Goal: Information Seeking & Learning: Check status

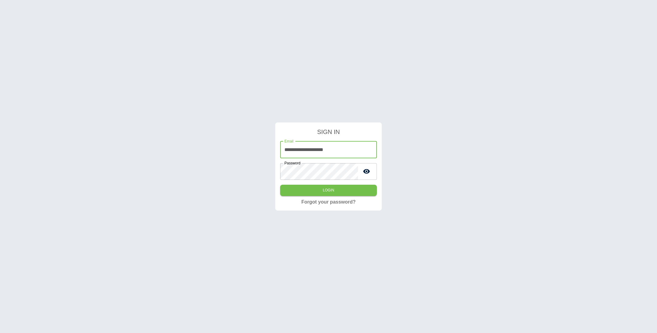
click at [336, 153] on input "**********" at bounding box center [328, 149] width 97 height 17
type input "**********"
click at [280, 185] on button "Login" at bounding box center [328, 190] width 97 height 11
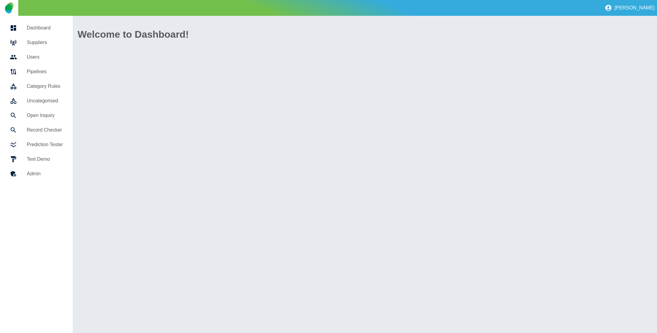
click at [39, 36] on link "Suppliers" at bounding box center [36, 42] width 63 height 15
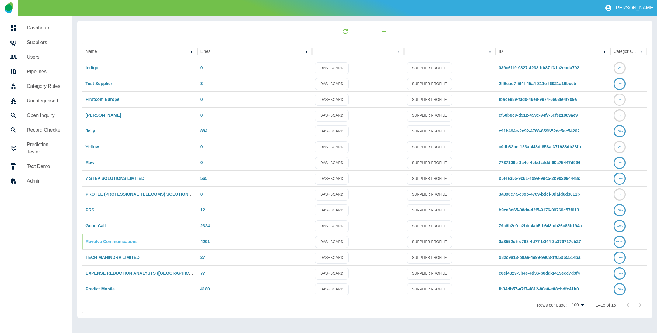
click at [113, 240] on link "Revolve Communications" at bounding box center [111, 241] width 52 height 5
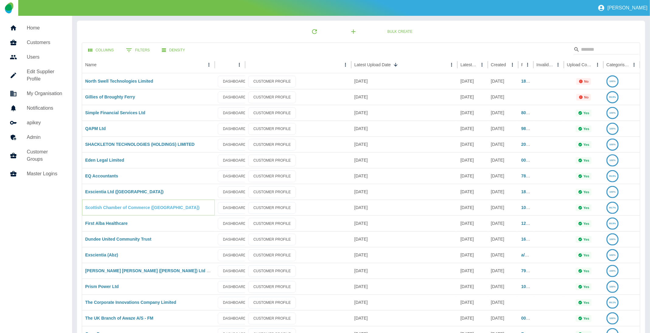
click at [128, 209] on link "Scottish Chamber of Commerce ([GEOGRAPHIC_DATA])" at bounding box center [142, 207] width 114 height 5
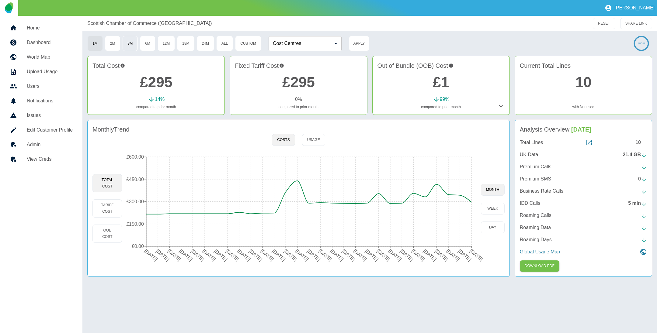
click at [128, 41] on button "3M" at bounding box center [131, 43] width 16 height 15
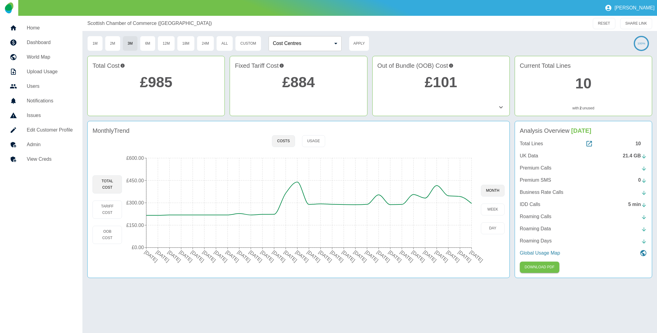
click at [154, 81] on link "£985" at bounding box center [156, 82] width 33 height 16
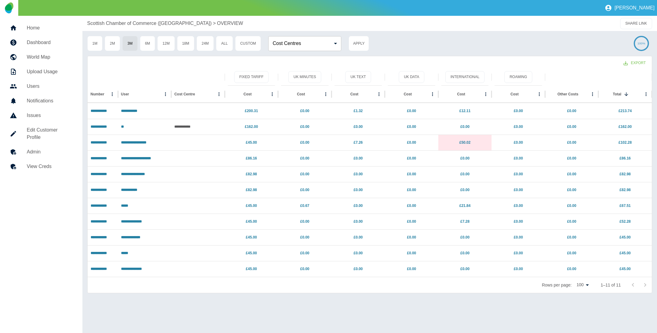
click at [128, 22] on p "Scottish Chamber of Commerce ([GEOGRAPHIC_DATA])" at bounding box center [149, 23] width 124 height 7
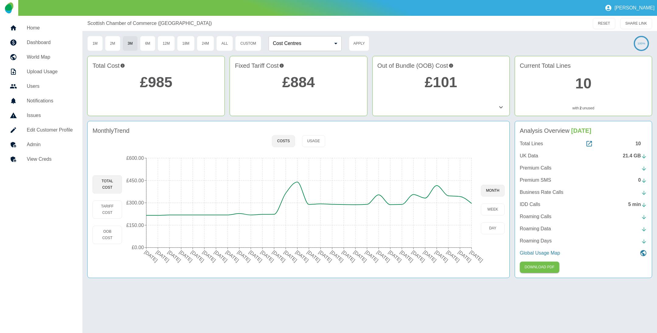
click at [441, 77] on link "£101" at bounding box center [440, 82] width 33 height 16
click at [504, 110] on icon at bounding box center [500, 107] width 7 height 7
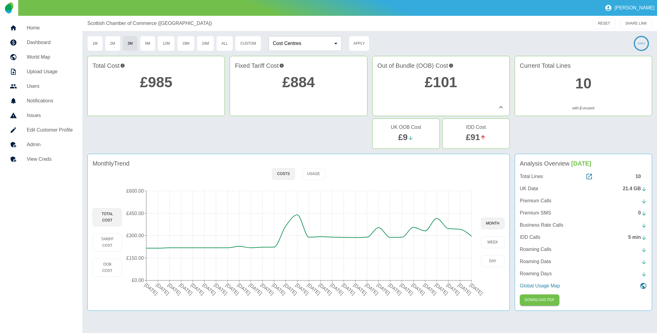
click at [408, 138] on icon at bounding box center [410, 138] width 6 height 6
click at [409, 138] on icon at bounding box center [410, 138] width 6 height 6
click at [413, 140] on icon at bounding box center [410, 138] width 6 height 6
click at [415, 136] on div "£9" at bounding box center [405, 137] width 57 height 13
click at [408, 138] on icon at bounding box center [410, 138] width 6 height 6
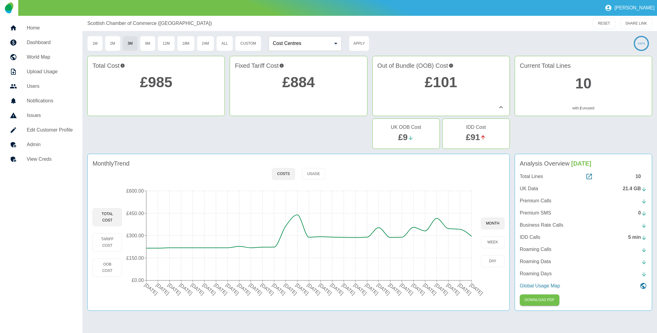
click at [399, 134] on link "£9" at bounding box center [402, 137] width 9 height 9
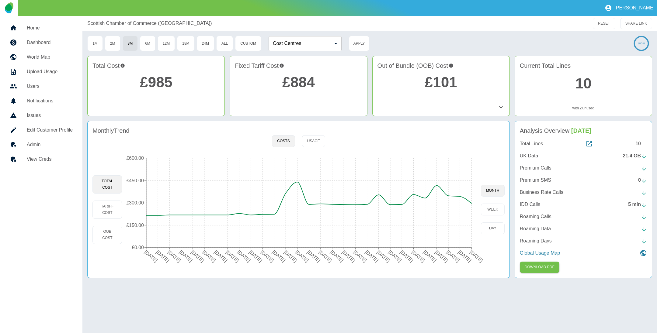
click at [500, 105] on icon at bounding box center [500, 107] width 7 height 7
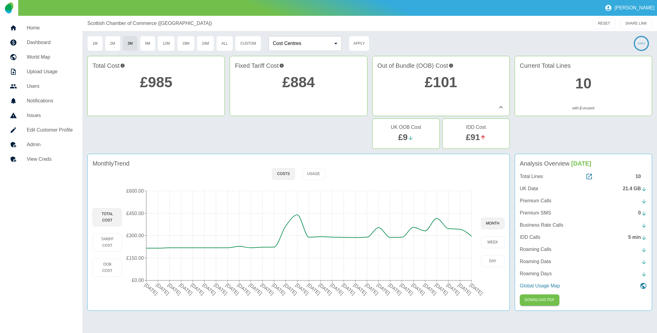
click at [478, 136] on link "£91" at bounding box center [472, 137] width 14 height 9
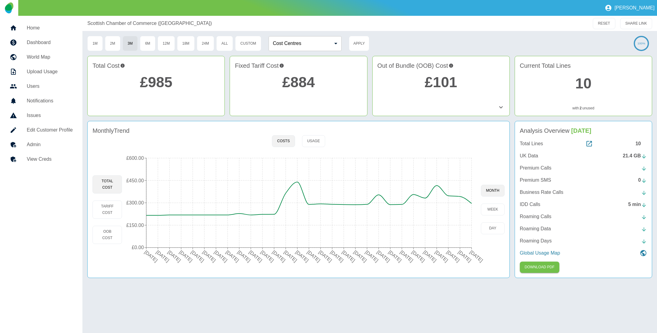
click at [502, 107] on icon at bounding box center [501, 107] width 4 height 2
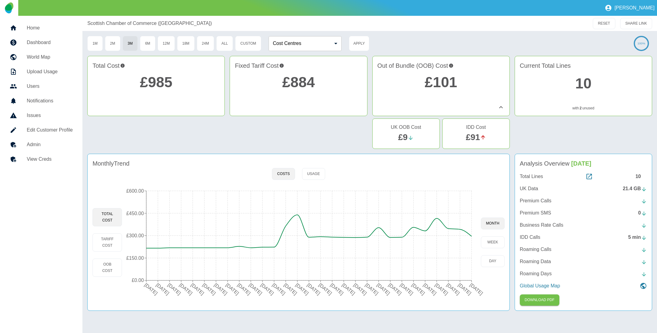
click at [472, 136] on link "£91" at bounding box center [472, 137] width 14 height 9
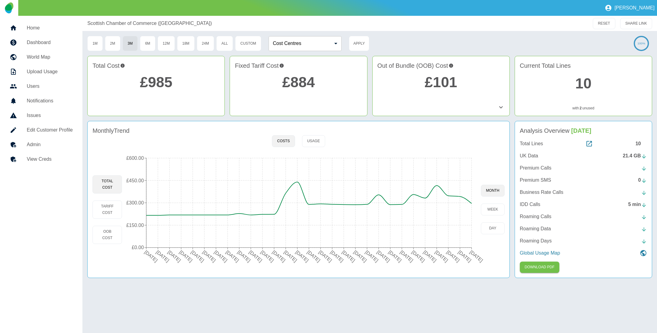
click at [161, 84] on link "£985" at bounding box center [156, 82] width 33 height 16
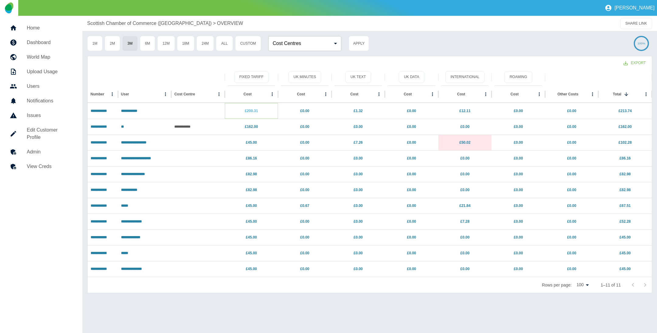
click at [248, 110] on link "£200.31" at bounding box center [251, 111] width 13 height 4
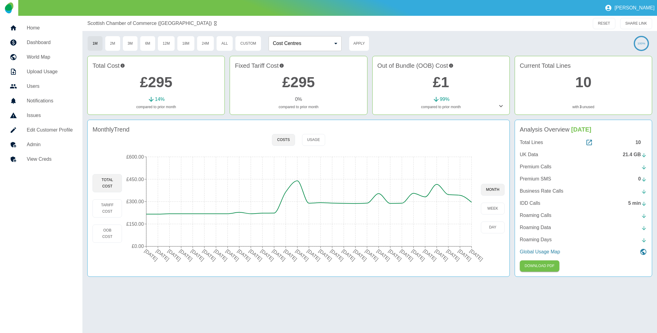
click at [154, 82] on link "£295" at bounding box center [156, 82] width 33 height 16
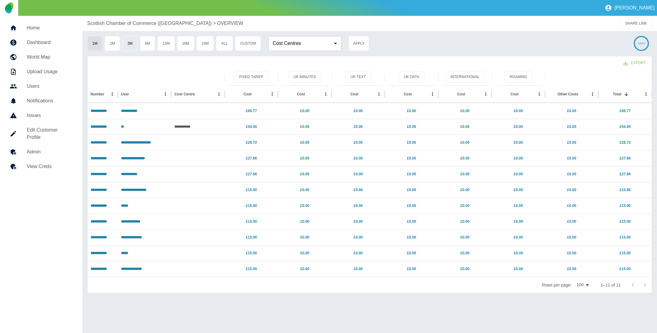
click at [129, 43] on button "3M" at bounding box center [130, 43] width 16 height 15
click at [145, 42] on button "6M" at bounding box center [148, 43] width 16 height 15
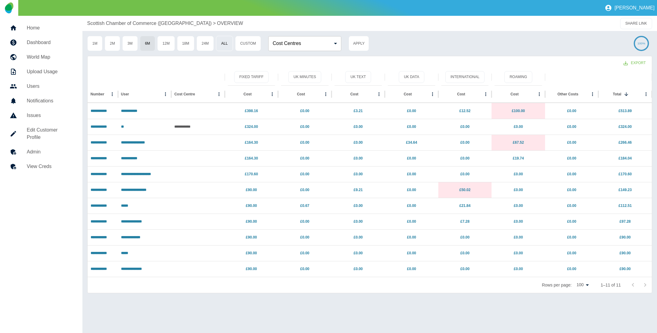
click at [222, 42] on button "All" at bounding box center [224, 43] width 17 height 15
type button "All"
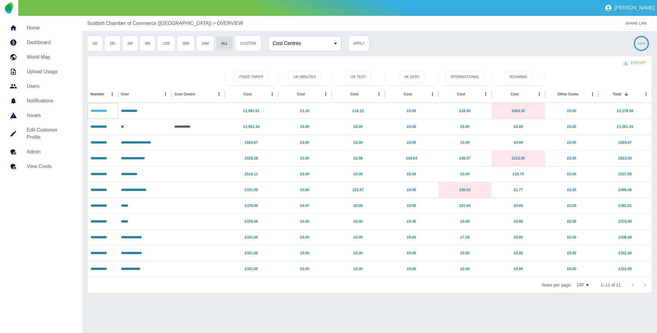
click at [96, 111] on link "**********" at bounding box center [99, 111] width 16 height 4
click at [255, 109] on link "£1,981.51" at bounding box center [251, 111] width 16 height 4
click at [307, 112] on link "£1.30" at bounding box center [304, 111] width 9 height 4
click at [354, 77] on button "UK Text" at bounding box center [358, 77] width 26 height 12
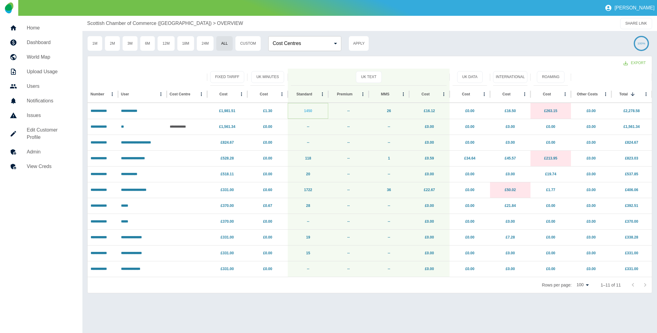
click at [305, 110] on link "1450" at bounding box center [308, 111] width 8 height 4
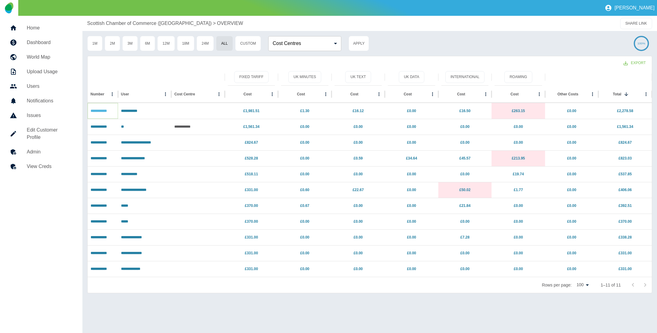
click at [101, 111] on link "**********" at bounding box center [99, 111] width 16 height 4
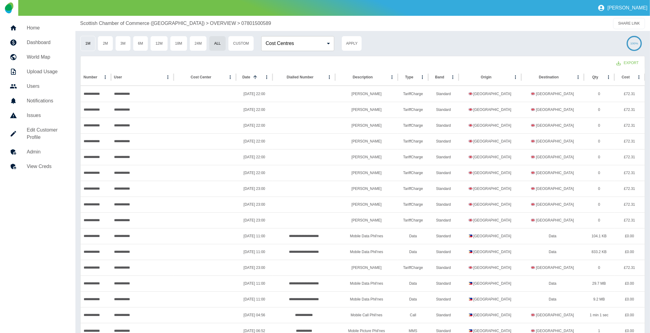
click at [94, 46] on button "1M" at bounding box center [88, 43] width 16 height 15
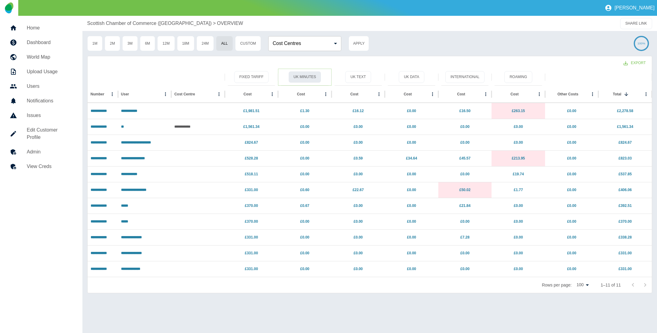
click at [297, 76] on button "UK Minutes" at bounding box center [304, 77] width 33 height 12
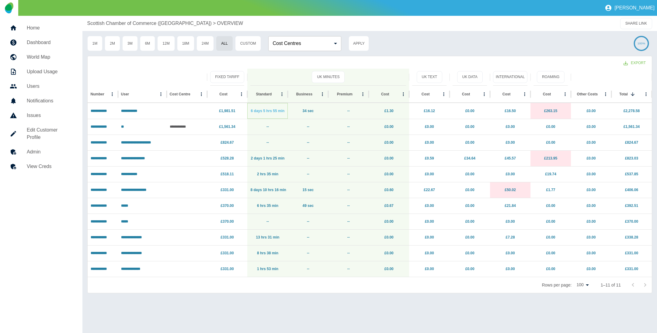
click at [279, 109] on link "6 days 5 hrs 55 min" at bounding box center [268, 111] width 34 height 4
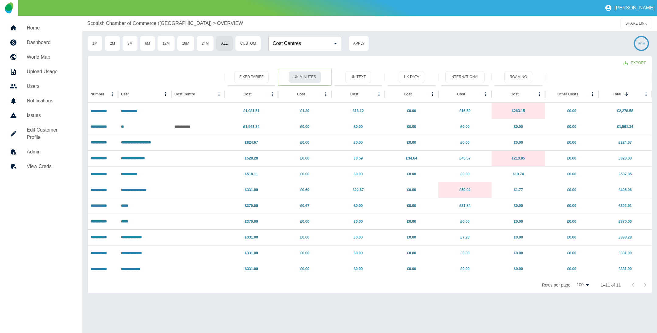
click at [305, 75] on button "UK Minutes" at bounding box center [304, 77] width 33 height 12
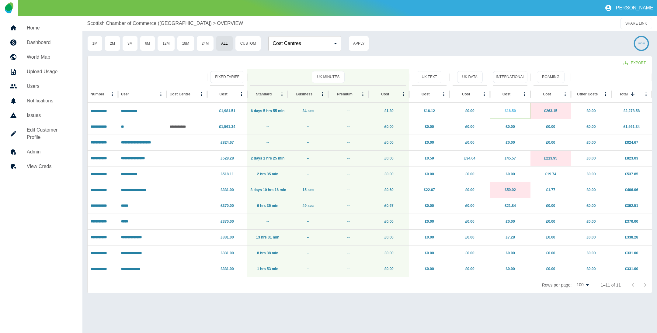
click at [512, 110] on link "£16.50" at bounding box center [509, 111] width 11 height 4
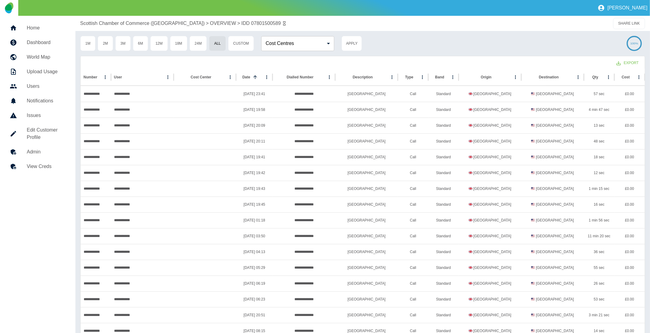
click at [478, 30] on div "Scottish Chamber of Commerce (EE) > OVERVIEW > IDD 07801500589 SHARE LINK" at bounding box center [362, 23] width 574 height 15
click at [210, 21] on p "OVERVIEW" at bounding box center [223, 23] width 26 height 7
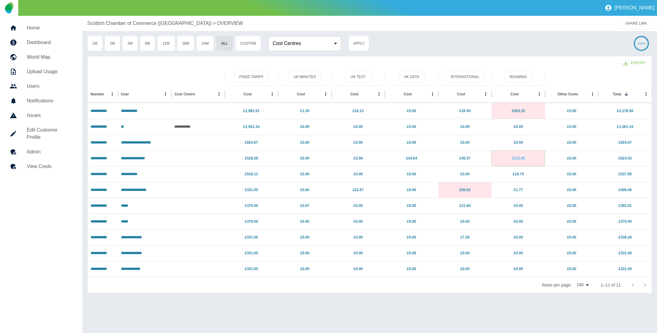
click at [521, 158] on link "£213.95" at bounding box center [517, 158] width 13 height 4
click at [358, 111] on link "£16.12" at bounding box center [357, 111] width 11 height 4
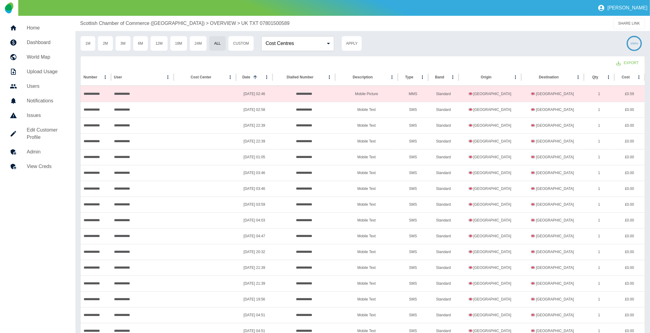
click at [478, 22] on div "Scottish Chamber of Commerce (EE) > OVERVIEW > UK TXT 07801500589" at bounding box center [307, 23] width 455 height 7
click at [210, 24] on p "OVERVIEW" at bounding box center [223, 23] width 26 height 7
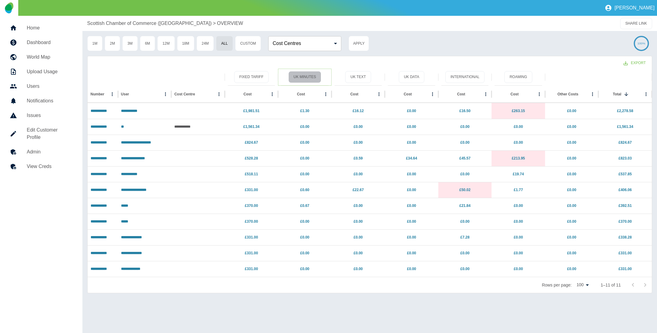
click at [311, 72] on button "UK Minutes" at bounding box center [304, 77] width 33 height 12
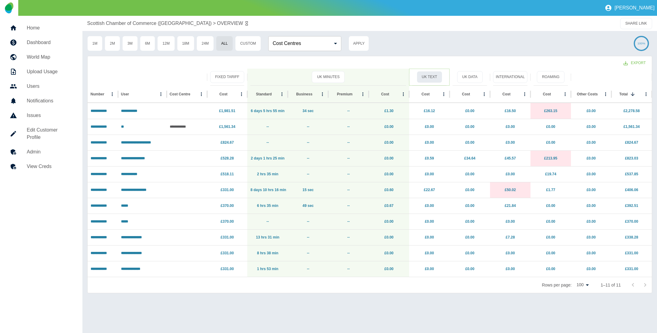
click at [433, 76] on button "UK Text" at bounding box center [429, 77] width 26 height 12
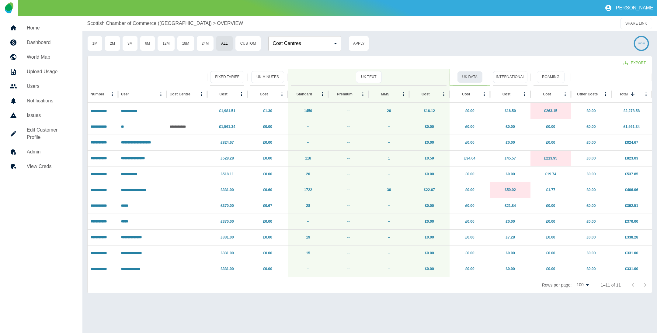
click at [461, 79] on button "UK Data" at bounding box center [470, 77] width 26 height 12
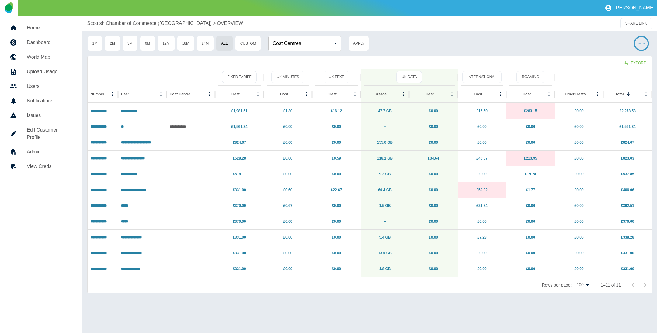
click at [119, 22] on p "Scottish Chamber of Commerce ([GEOGRAPHIC_DATA])" at bounding box center [149, 23] width 124 height 7
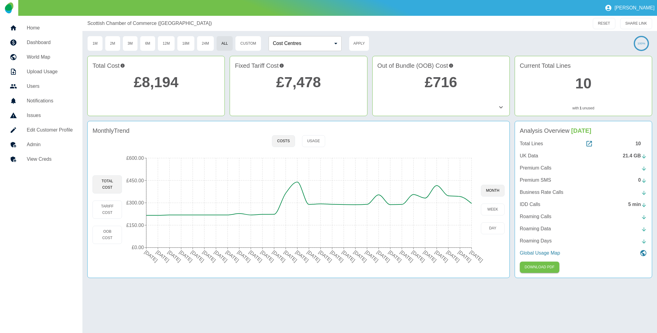
click at [436, 80] on link "£716" at bounding box center [440, 82] width 33 height 16
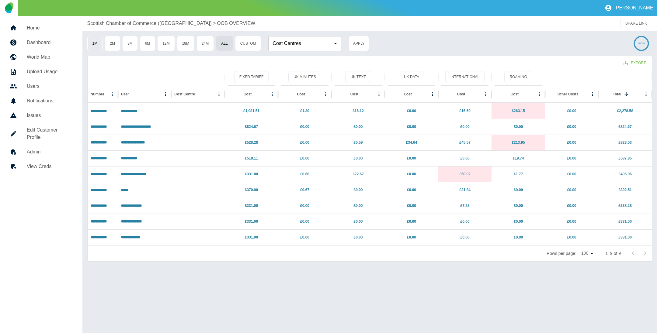
click at [94, 43] on button "1M" at bounding box center [95, 43] width 16 height 15
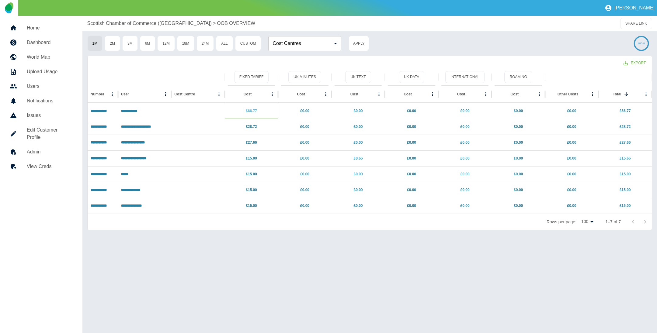
click at [249, 109] on link "£66.77" at bounding box center [251, 111] width 11 height 4
click at [356, 191] on link "£0.00" at bounding box center [357, 190] width 9 height 4
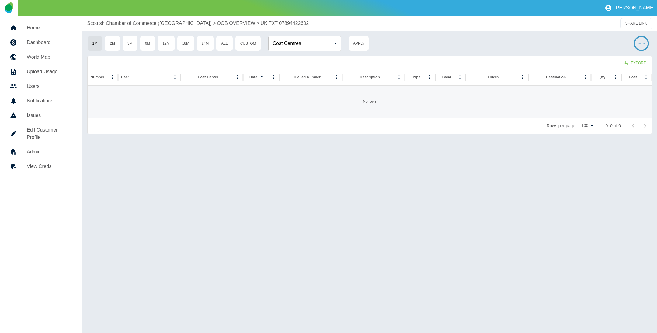
click at [133, 25] on p "Scottish Chamber of Commerce ([GEOGRAPHIC_DATA])" at bounding box center [149, 23] width 124 height 7
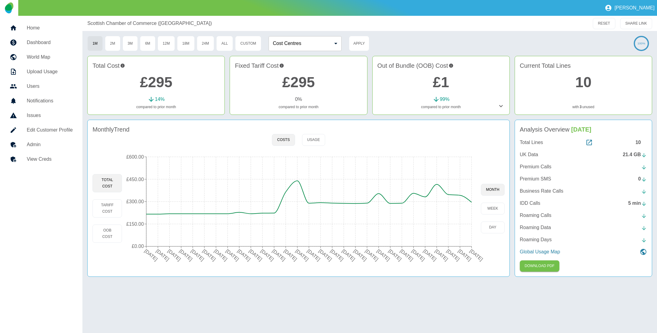
click at [157, 79] on link "£295" at bounding box center [156, 82] width 33 height 16
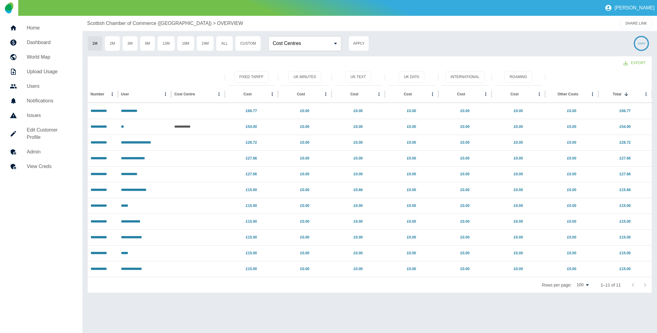
click at [138, 24] on p "Scottish Chamber of Commerce ([GEOGRAPHIC_DATA])" at bounding box center [149, 23] width 124 height 7
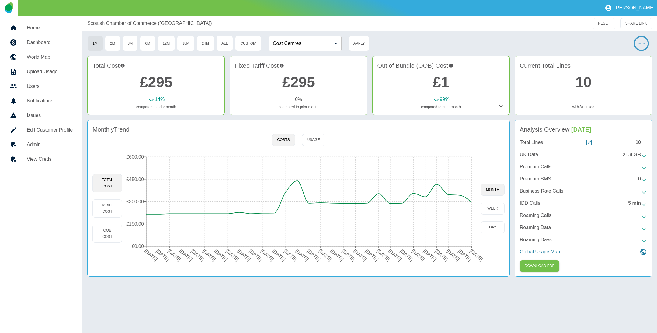
click at [443, 85] on link "£1" at bounding box center [441, 82] width 16 height 16
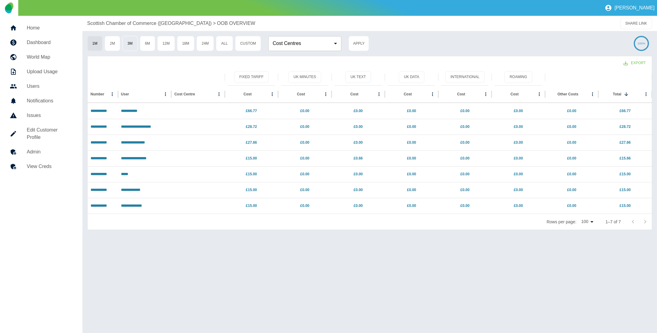
click at [136, 46] on button "3M" at bounding box center [130, 43] width 16 height 15
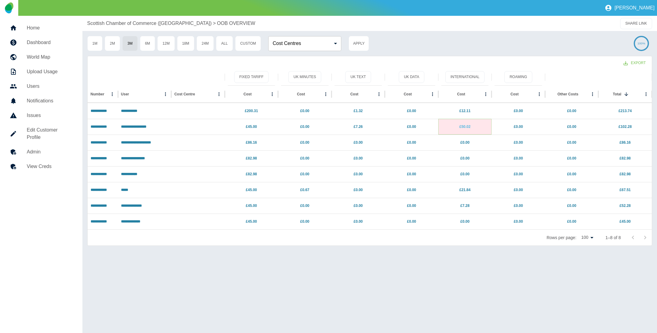
click at [464, 125] on link "£50.02" at bounding box center [464, 127] width 11 height 4
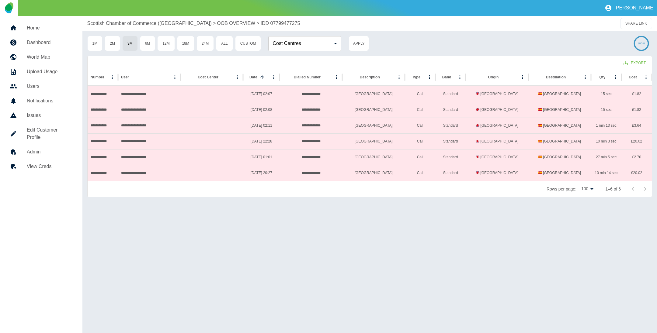
click at [423, 276] on div "**********" at bounding box center [369, 174] width 574 height 317
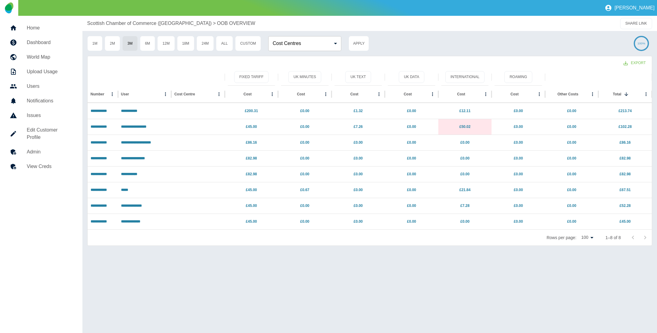
click at [137, 21] on p "Scottish Chamber of Commerce ([GEOGRAPHIC_DATA])" at bounding box center [149, 23] width 124 height 7
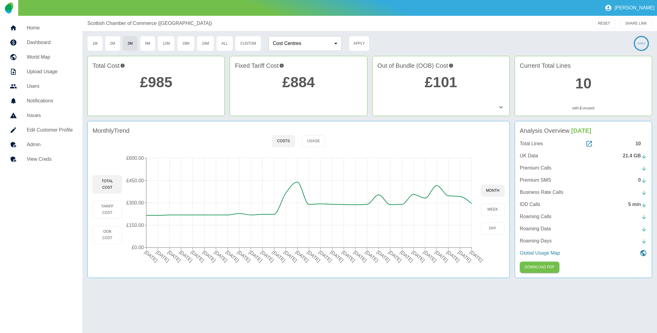
click at [161, 84] on link "£985" at bounding box center [156, 82] width 33 height 16
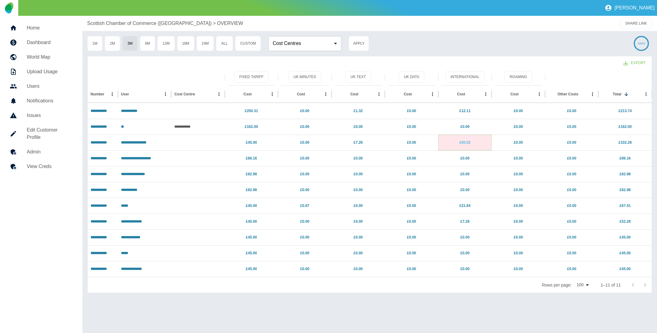
click at [460, 140] on link "£50.02" at bounding box center [464, 142] width 11 height 4
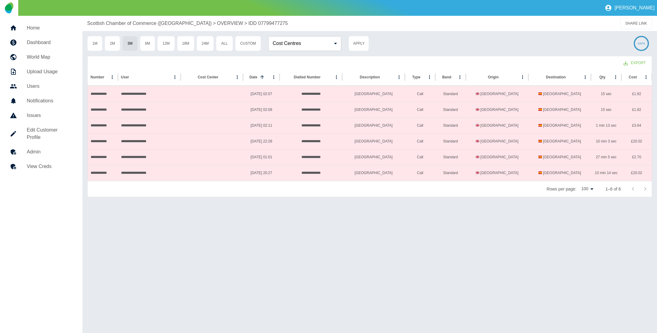
click at [143, 20] on div "Scottish Chamber of Commerce (EE) > OVERVIEW > IDD 07799477275 SHARE LINK" at bounding box center [369, 23] width 574 height 15
drag, startPoint x: 144, startPoint y: 24, endPoint x: 148, endPoint y: 24, distance: 4.6
click at [144, 25] on p "Scottish Chamber of Commerce ([GEOGRAPHIC_DATA])" at bounding box center [149, 23] width 124 height 7
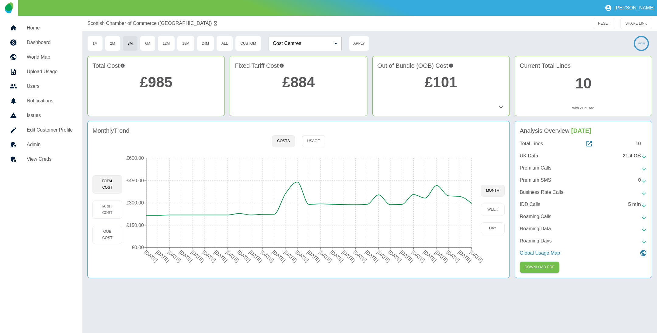
click at [446, 82] on link "£101" at bounding box center [440, 82] width 33 height 16
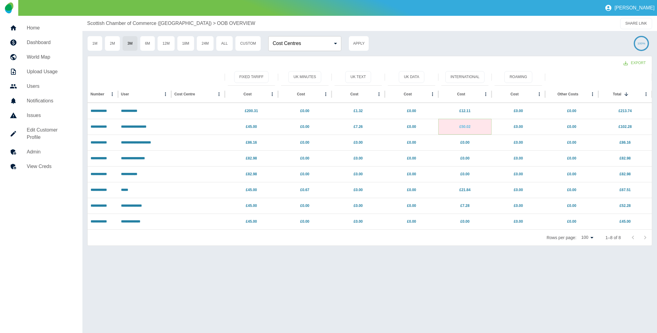
click at [461, 126] on link "£50.02" at bounding box center [464, 127] width 11 height 4
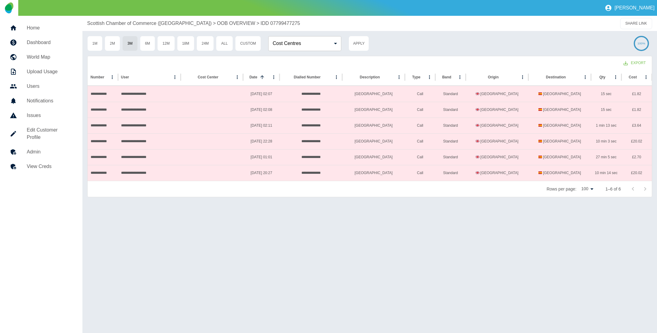
click at [466, 14] on div "[PERSON_NAME]" at bounding box center [328, 8] width 657 height 16
click at [363, 277] on div "**********" at bounding box center [369, 174] width 574 height 317
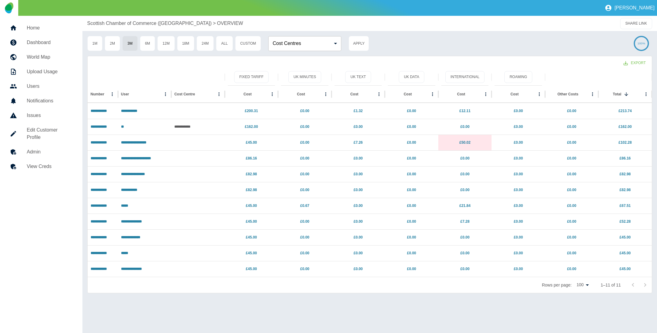
click at [428, 31] on div "**********" at bounding box center [369, 174] width 574 height 317
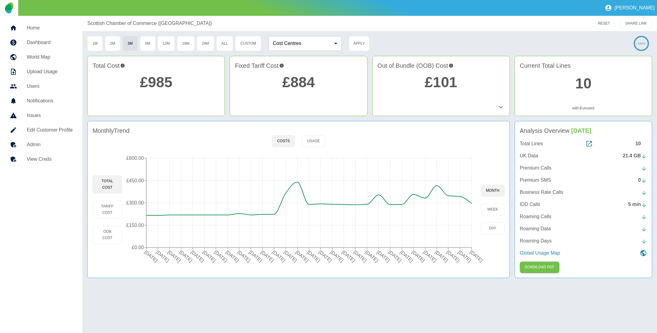
click at [434, 79] on link "£101" at bounding box center [440, 82] width 33 height 16
